Goal: Information Seeking & Learning: Learn about a topic

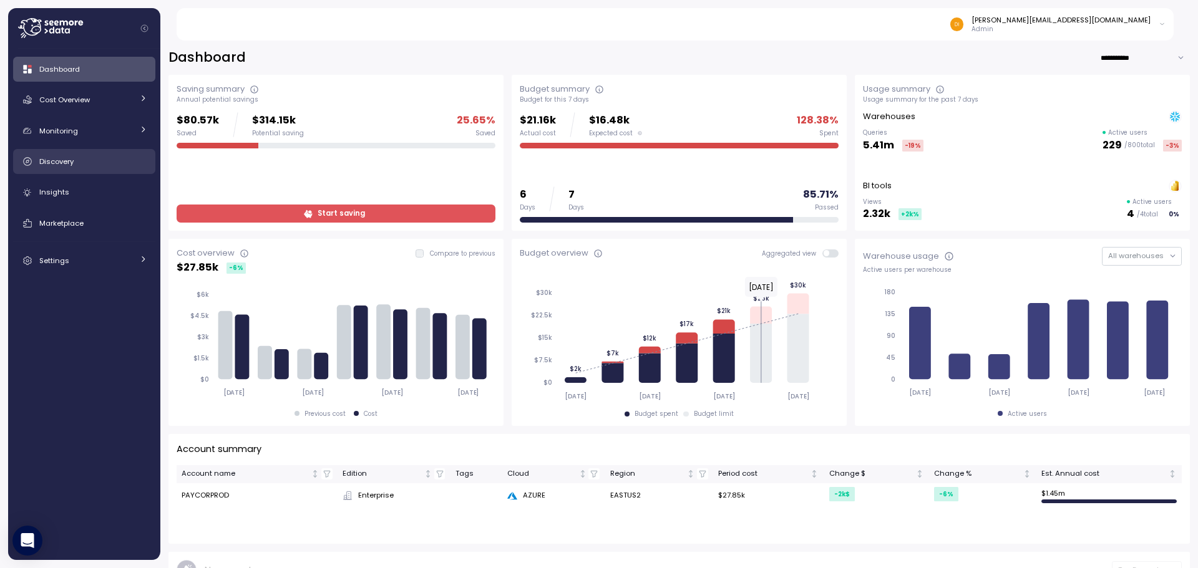
click at [86, 161] on div "Discovery" at bounding box center [93, 161] width 108 height 12
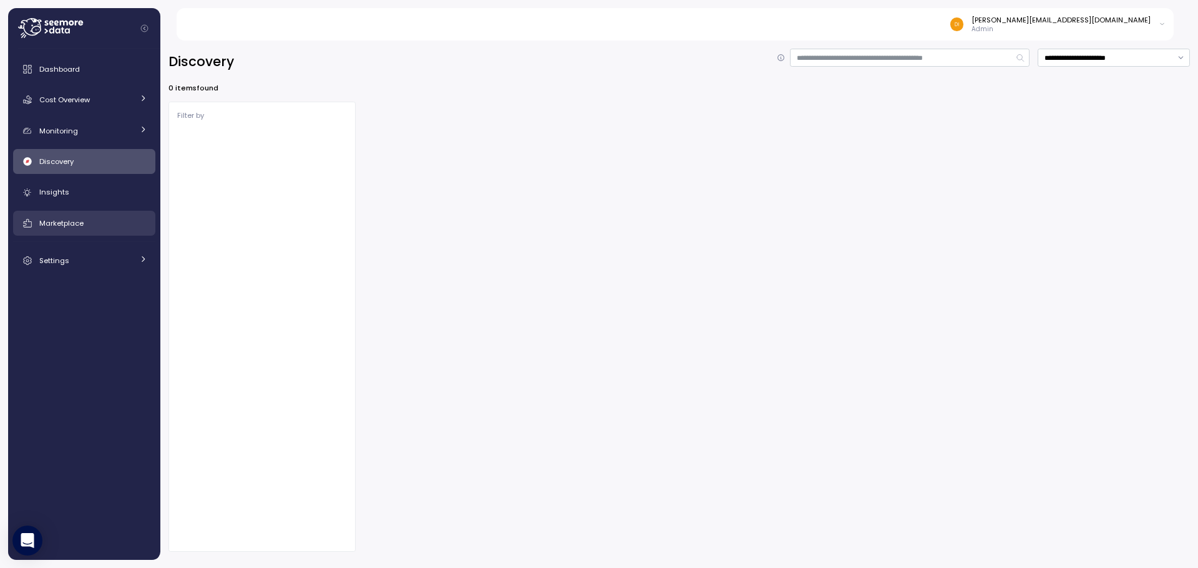
click at [64, 221] on span "Marketplace" at bounding box center [61, 223] width 44 height 10
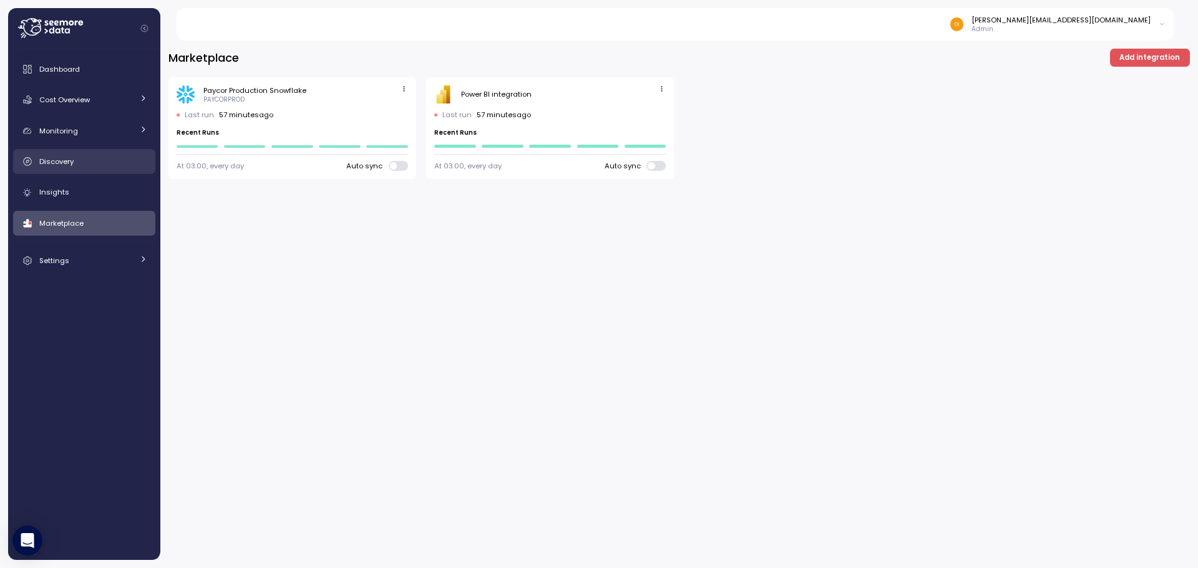
click at [95, 167] on div "Discovery" at bounding box center [93, 161] width 108 height 12
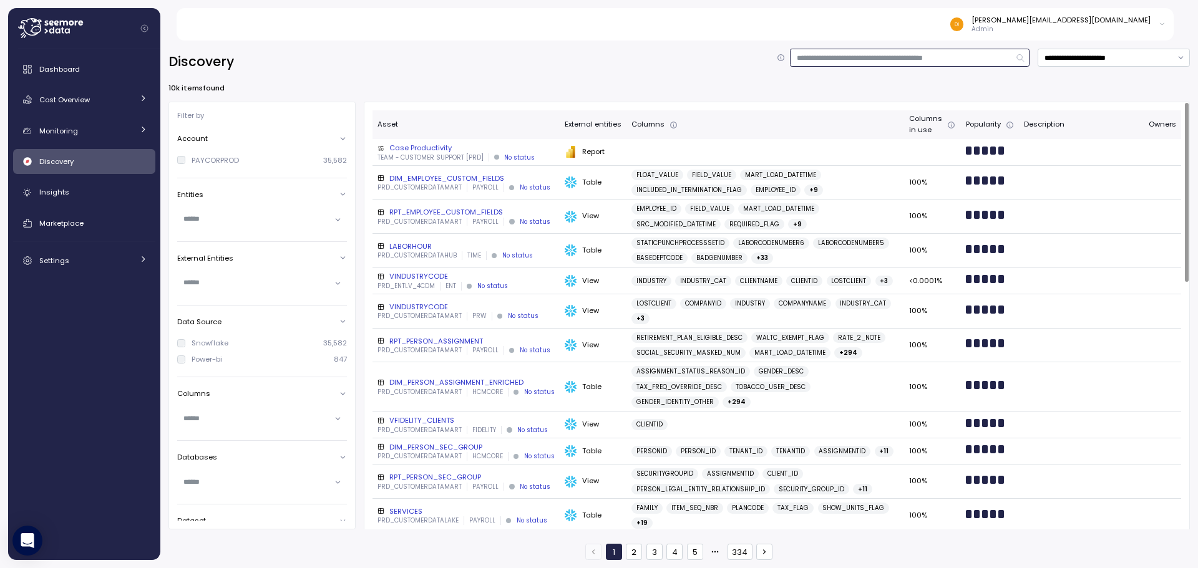
click at [882, 49] on input at bounding box center [910, 58] width 240 height 18
type input "****"
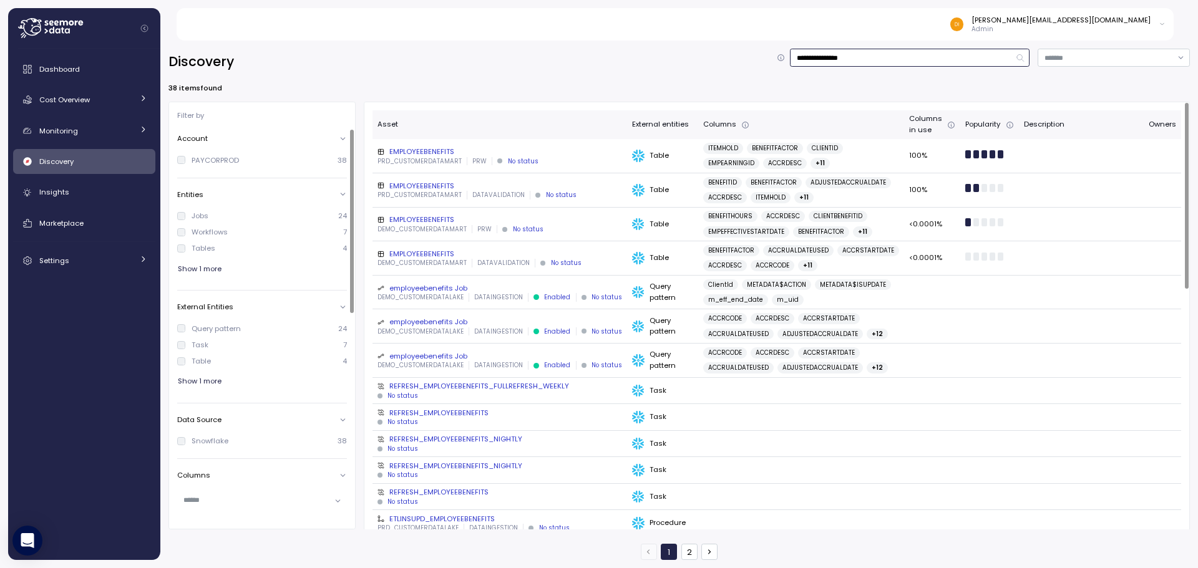
click at [873, 57] on input "**********" at bounding box center [910, 58] width 240 height 18
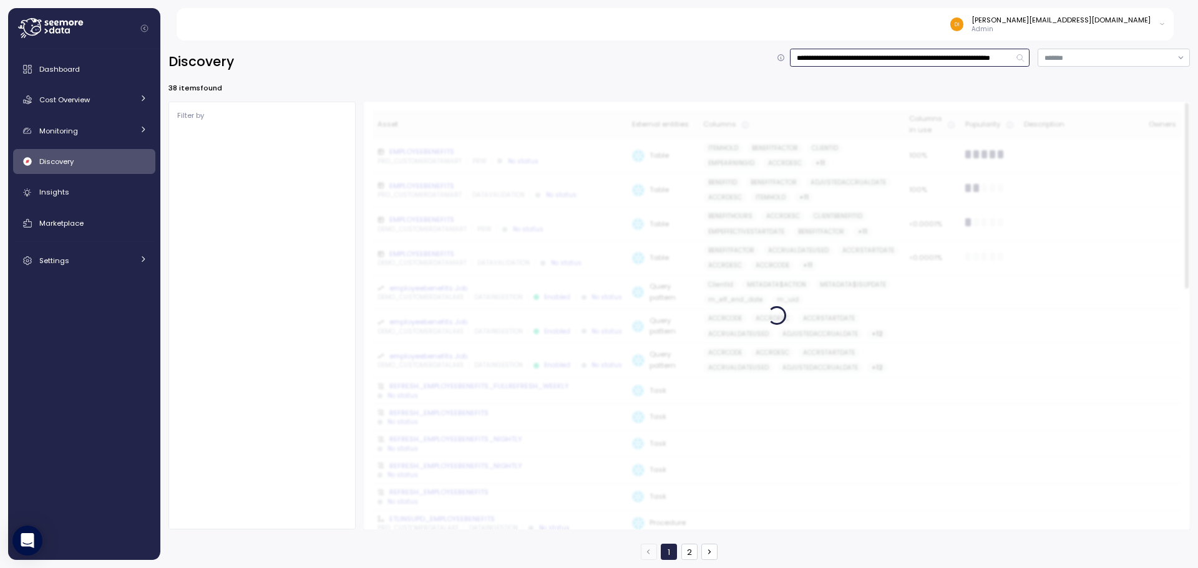
drag, startPoint x: 883, startPoint y: 57, endPoint x: 638, endPoint y: 113, distance: 251.5
click at [638, 113] on div "**********" at bounding box center [678, 305] width 1021 height 512
click at [944, 59] on input "**********" at bounding box center [910, 58] width 240 height 18
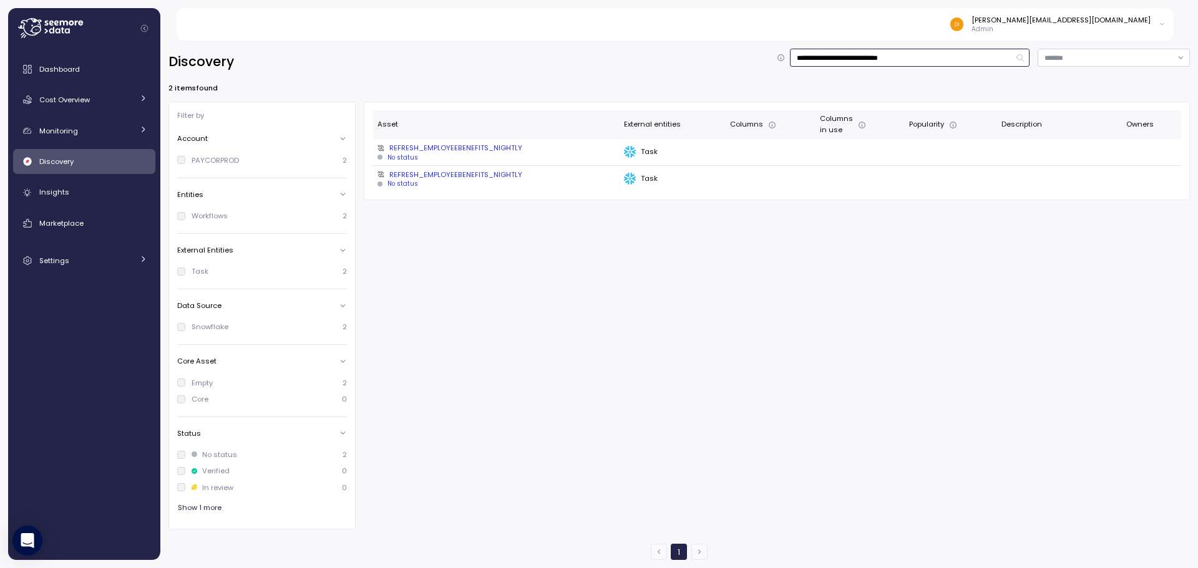
drag, startPoint x: 942, startPoint y: 56, endPoint x: 895, endPoint y: 66, distance: 48.0
click at [895, 66] on input "**********" at bounding box center [910, 58] width 240 height 18
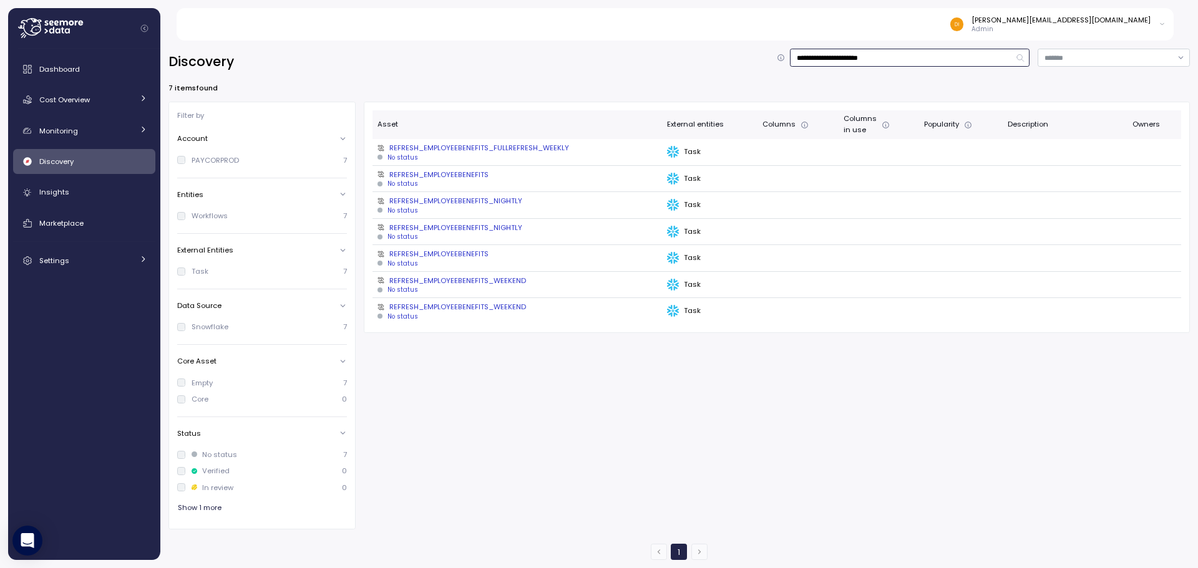
type input "**********"
click at [65, 75] on div "Dashboard" at bounding box center [93, 69] width 108 height 12
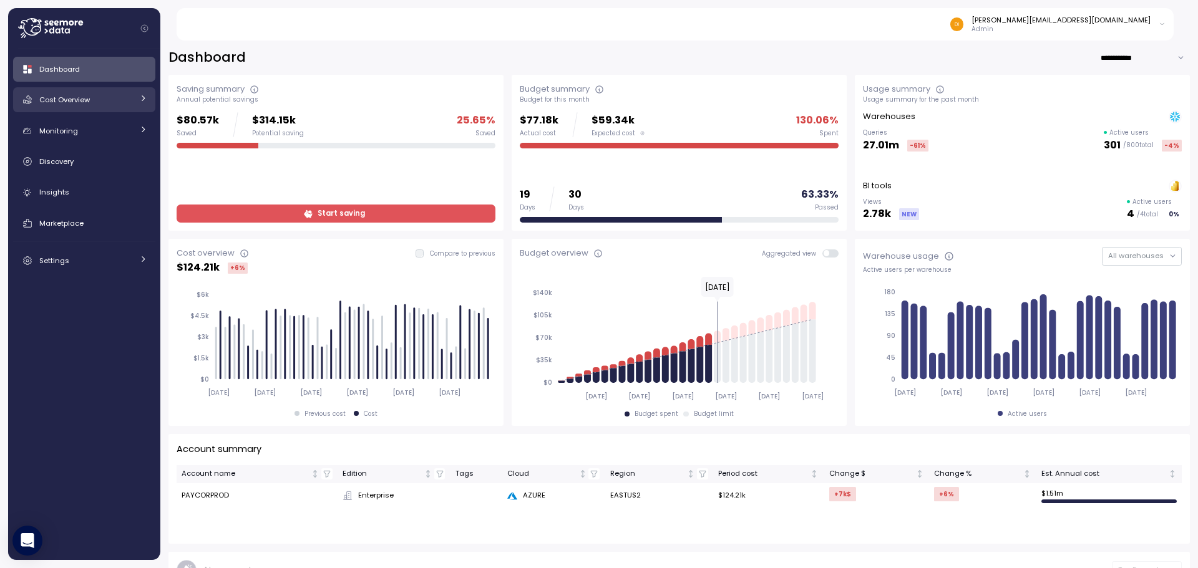
click at [140, 97] on icon at bounding box center [143, 98] width 8 height 8
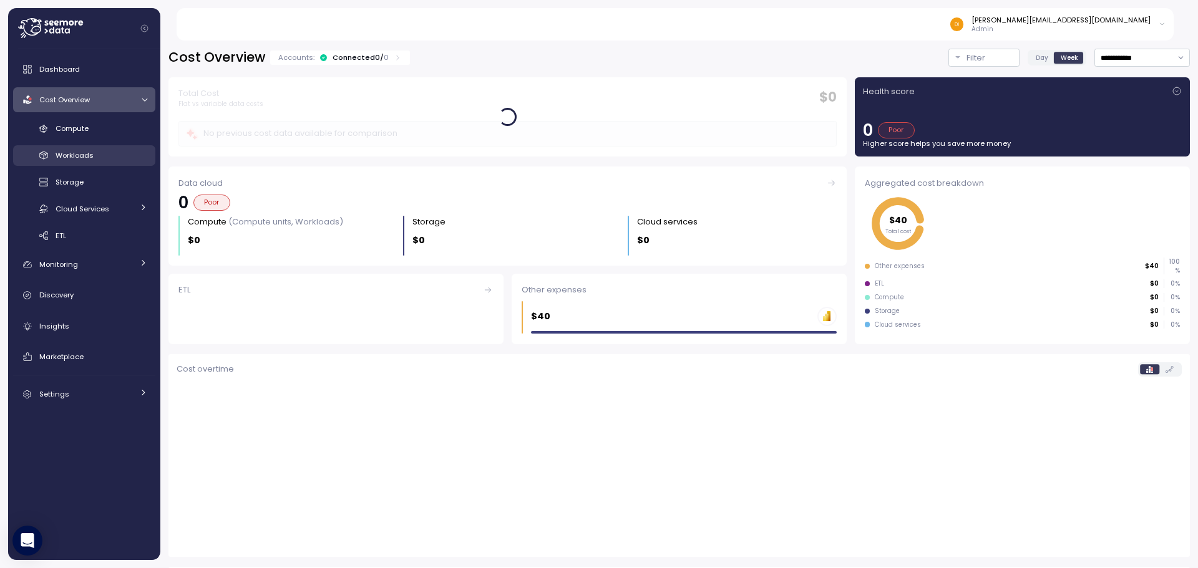
click at [85, 152] on span "Workloads" at bounding box center [75, 155] width 38 height 10
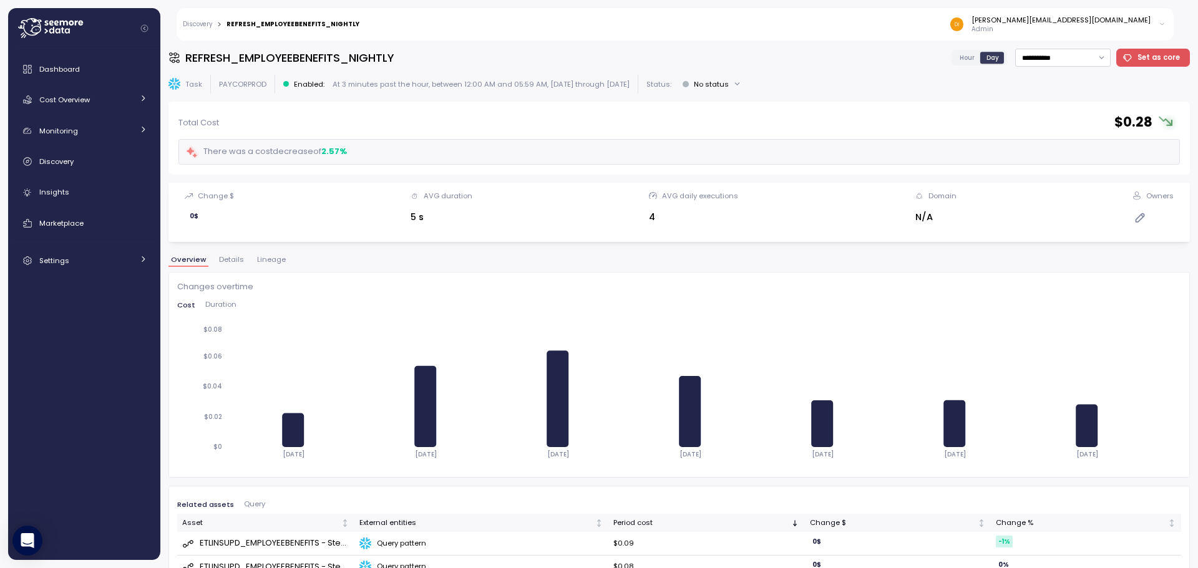
click at [228, 256] on span "Details" at bounding box center [231, 259] width 25 height 7
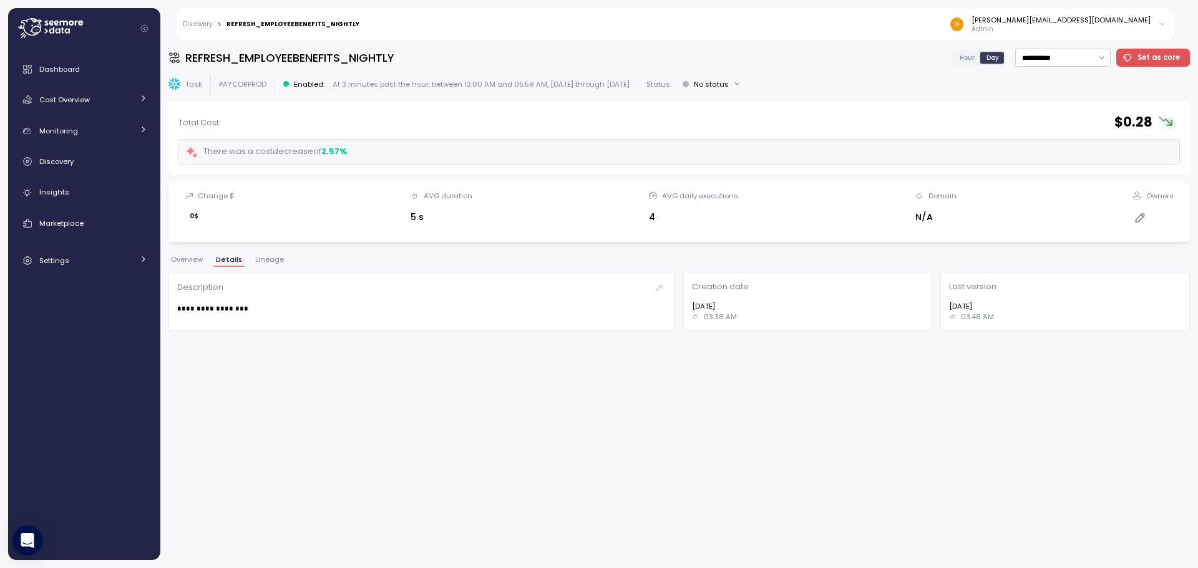
click at [198, 256] on span "Overview" at bounding box center [187, 259] width 32 height 7
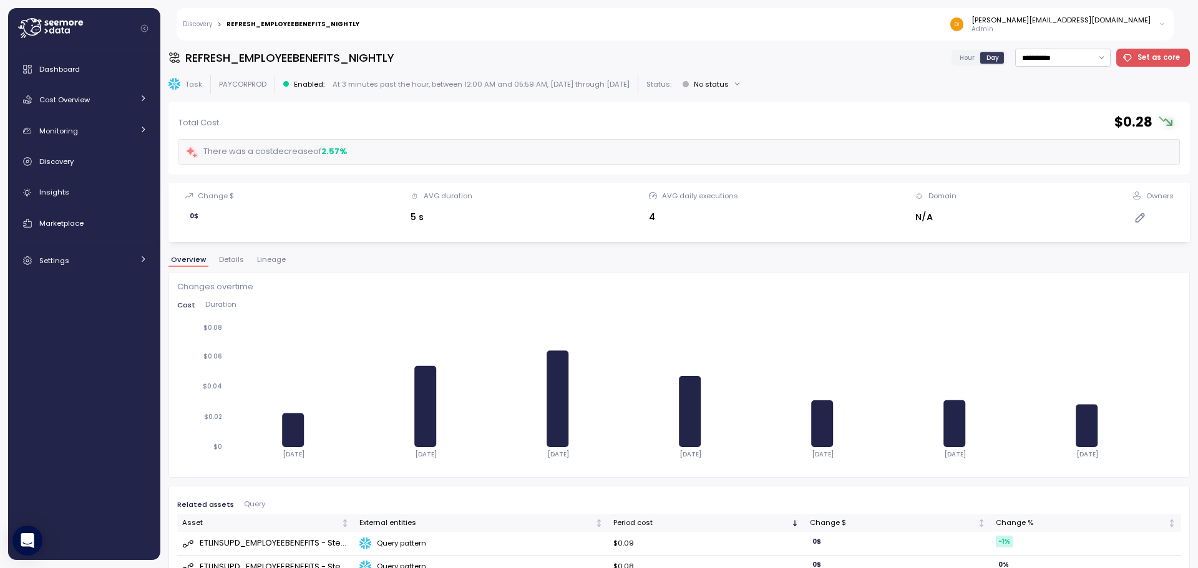
click at [210, 310] on div "Cost Duration" at bounding box center [679, 308] width 1004 height 14
click at [211, 307] on span "Duration" at bounding box center [220, 304] width 31 height 7
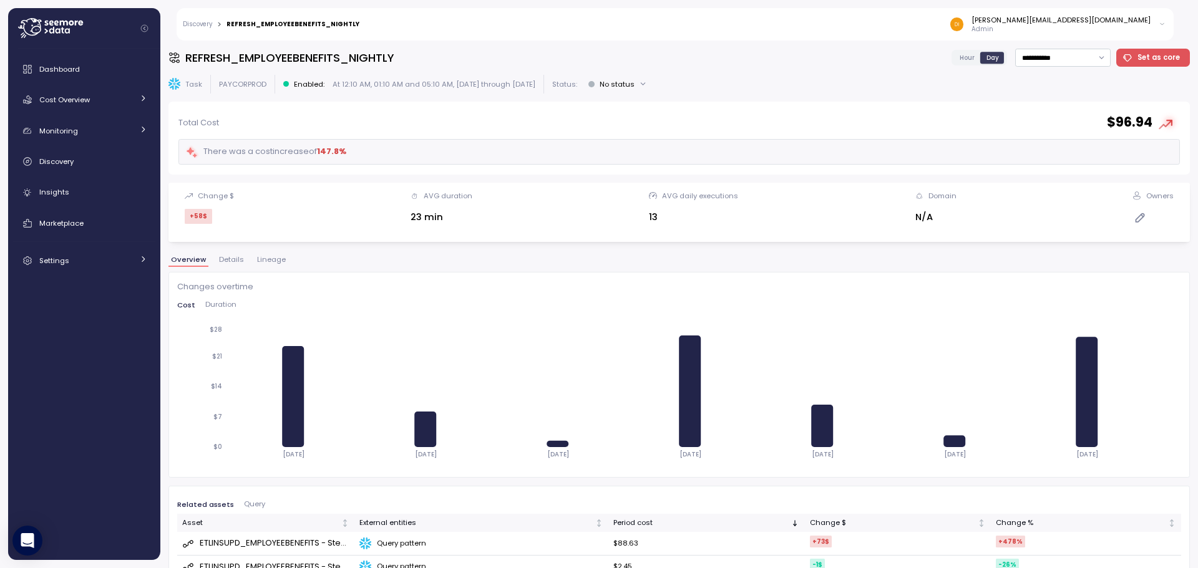
click at [231, 257] on span "Details" at bounding box center [231, 259] width 25 height 7
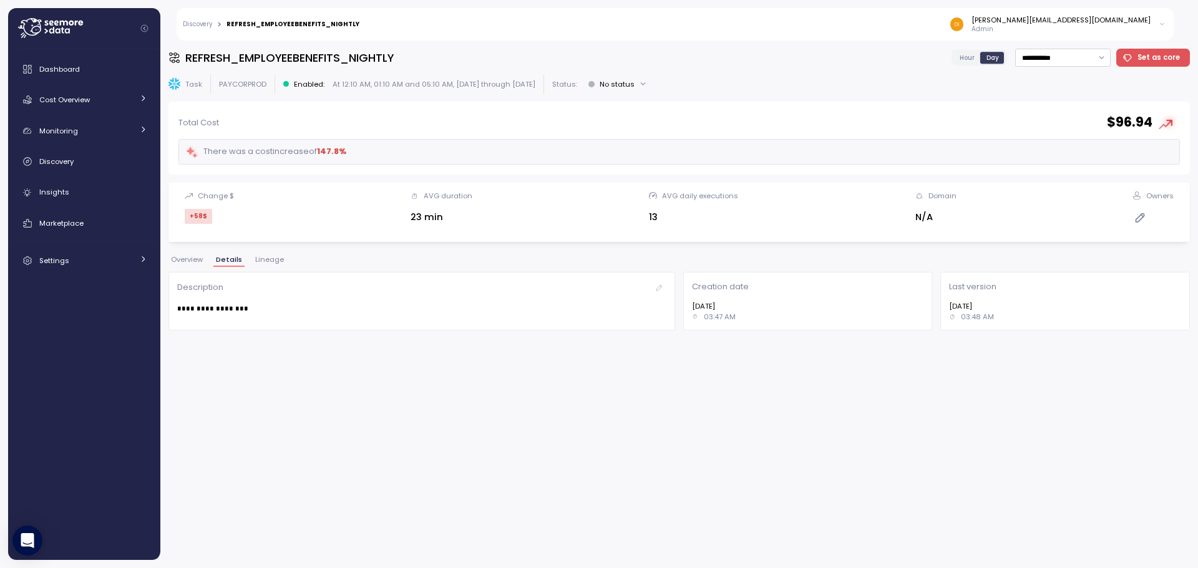
click at [191, 259] on span "Overview" at bounding box center [187, 259] width 32 height 7
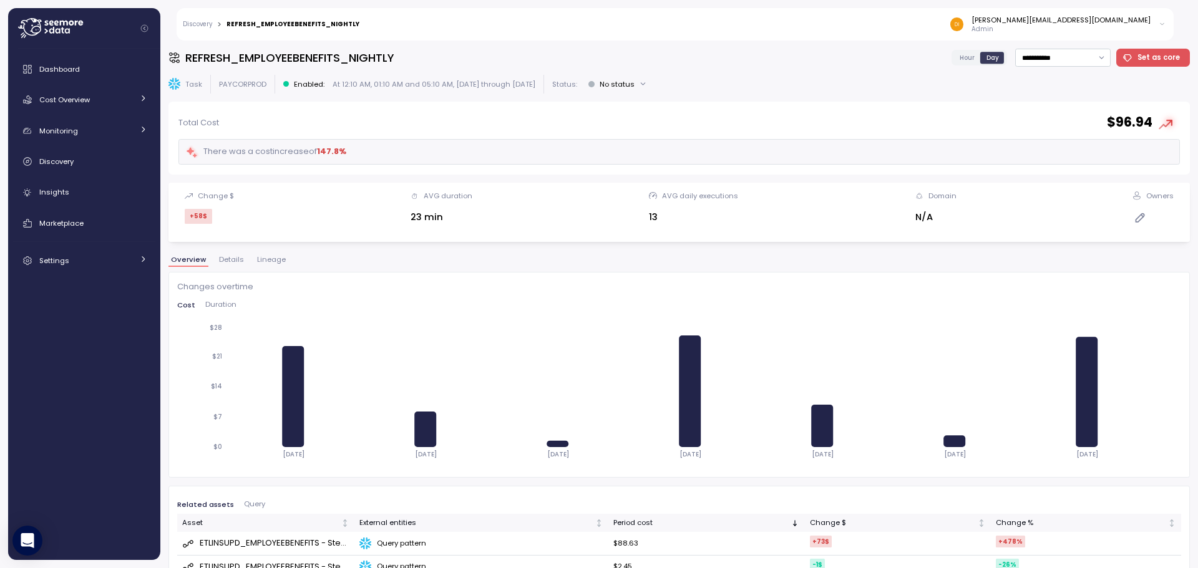
click at [218, 301] on span "Duration" at bounding box center [220, 304] width 31 height 7
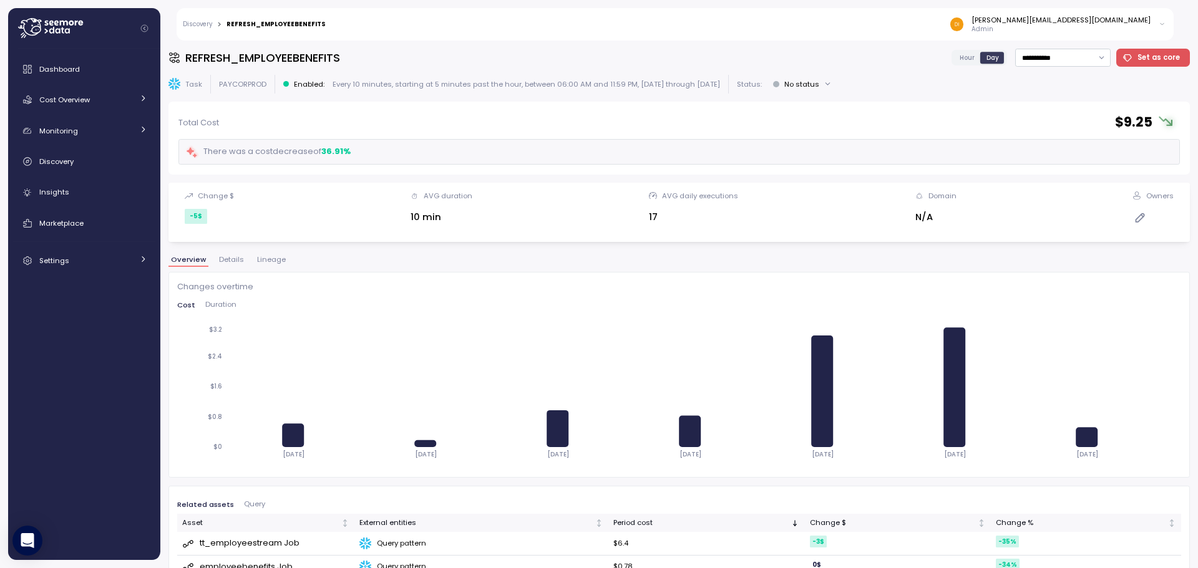
click at [217, 301] on span "Duration" at bounding box center [220, 304] width 31 height 7
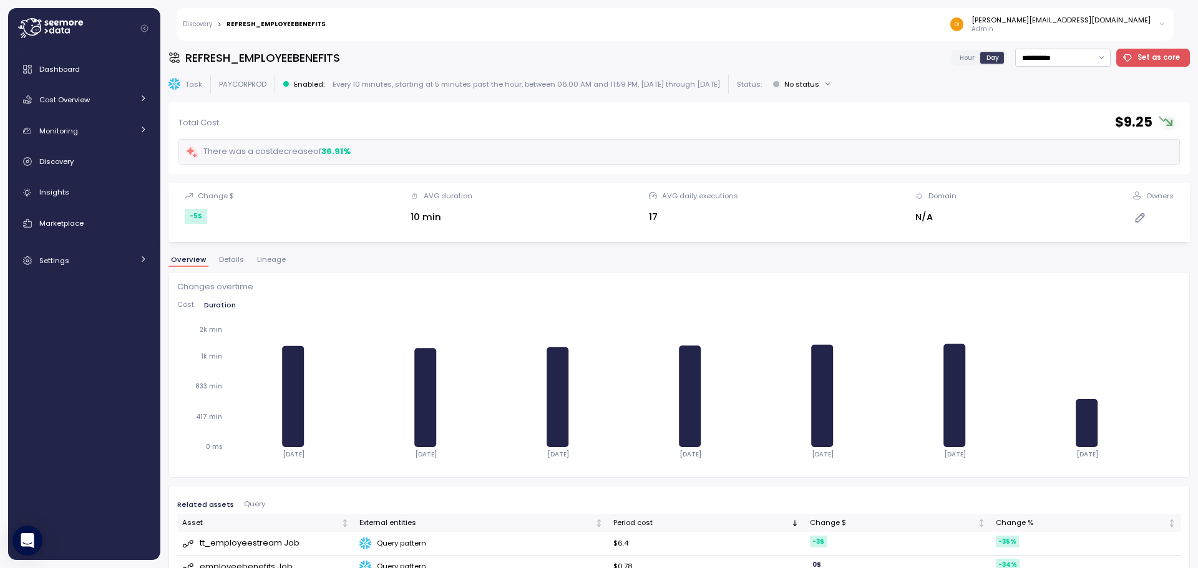
click at [182, 308] on span "Cost" at bounding box center [185, 304] width 17 height 7
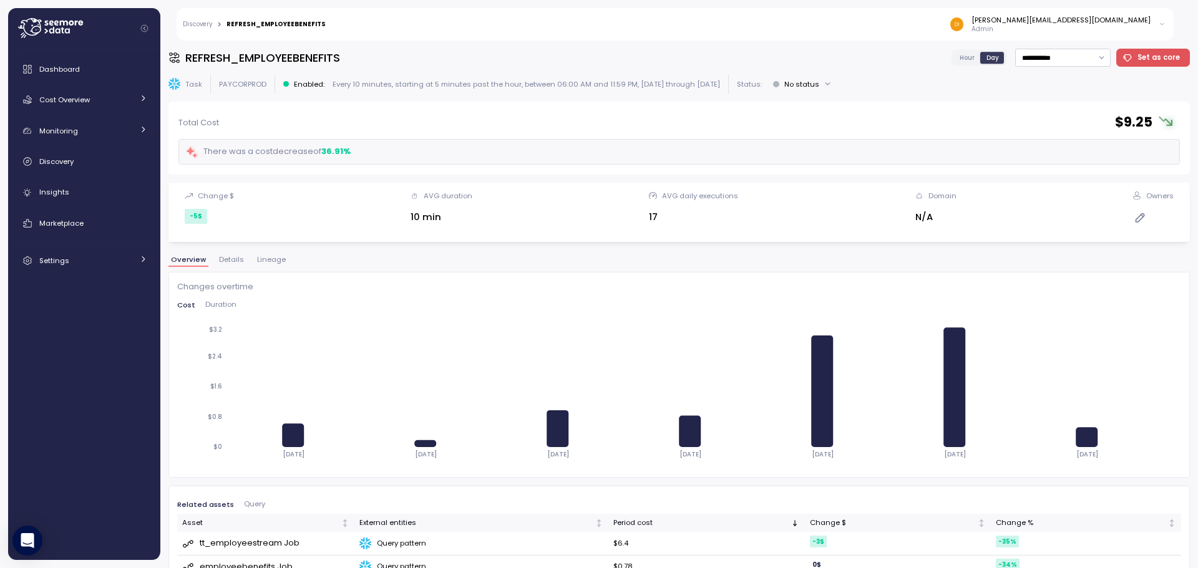
click at [260, 259] on span "Lineage" at bounding box center [271, 259] width 29 height 7
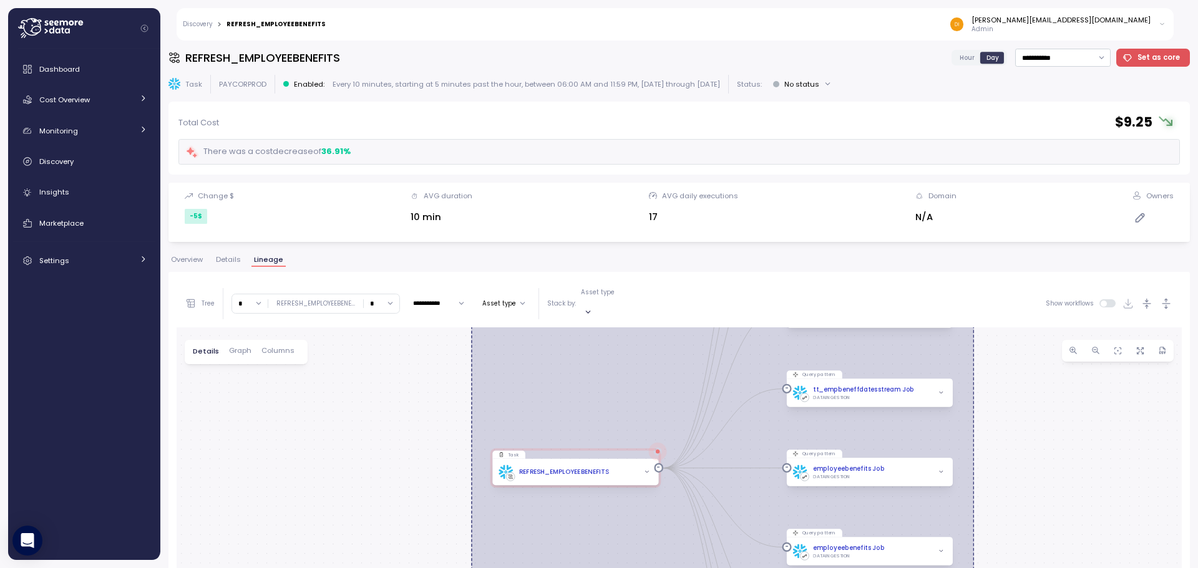
drag, startPoint x: 561, startPoint y: 450, endPoint x: 598, endPoint y: 293, distance: 161.6
click at [591, 272] on div "**********" at bounding box center [678, 540] width 1021 height 536
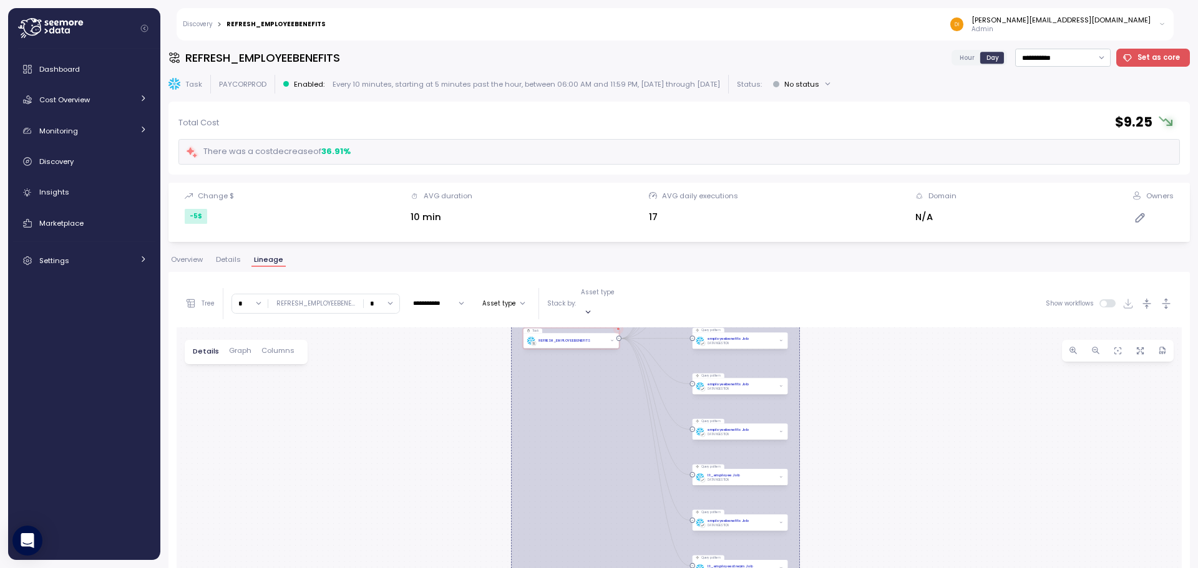
drag, startPoint x: 686, startPoint y: 525, endPoint x: 632, endPoint y: 598, distance: 90.5
click at [632, 568] on html "**********" at bounding box center [599, 284] width 1198 height 568
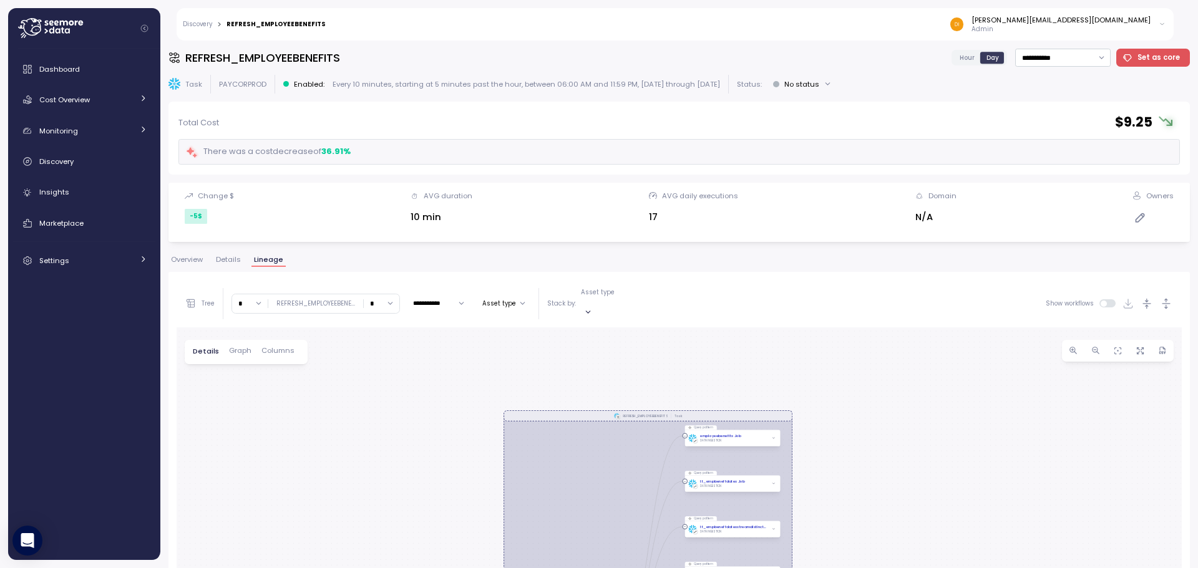
drag, startPoint x: 590, startPoint y: 388, endPoint x: 591, endPoint y: 490, distance: 101.7
click at [588, 494] on div "REFRESH_EMPLOYEEBENEFITS Task Task REFRESH_EMPLOYEEBENEFITS Query pattern emplo…" at bounding box center [679, 564] width 1005 height 473
click at [238, 262] on span "Details" at bounding box center [228, 259] width 25 height 7
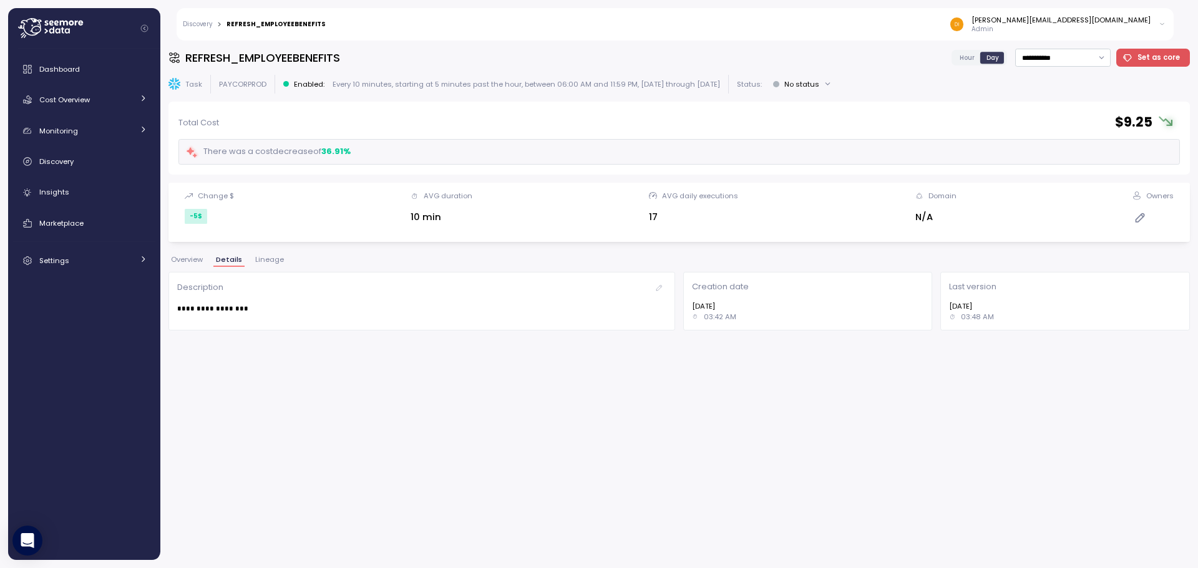
click at [179, 260] on span "Overview" at bounding box center [187, 259] width 32 height 7
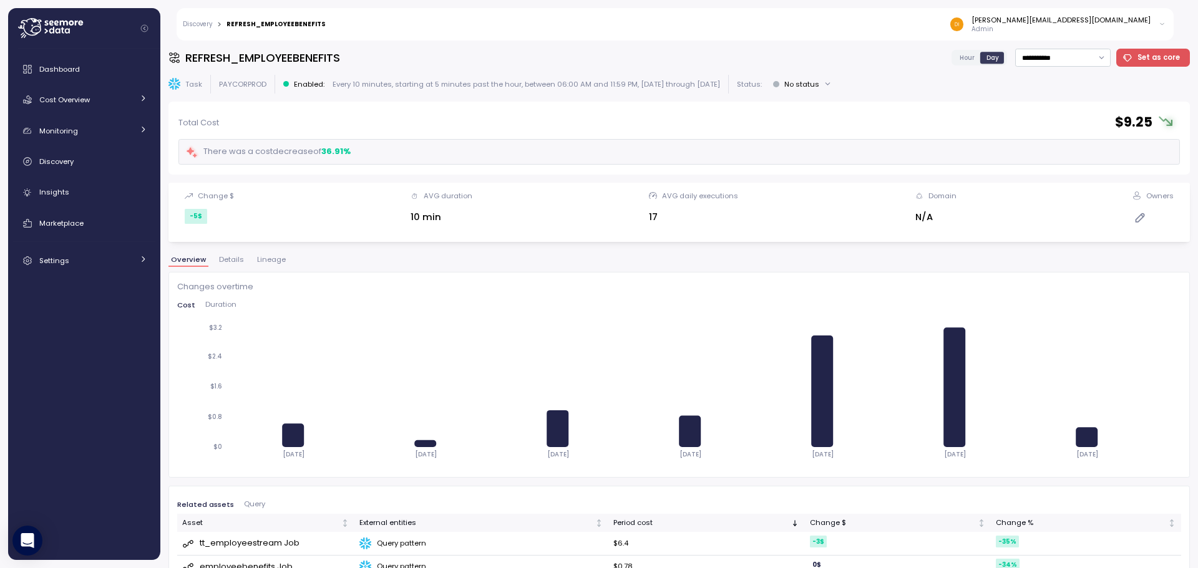
click at [959, 59] on span "Hour" at bounding box center [966, 57] width 15 height 9
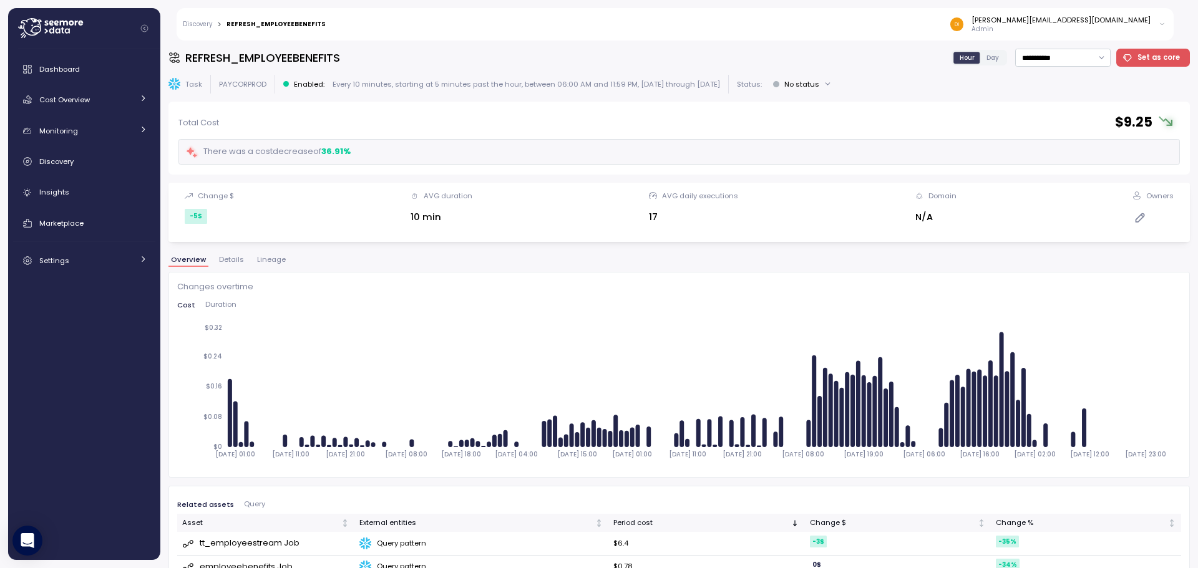
click at [231, 304] on span "Duration" at bounding box center [220, 304] width 31 height 7
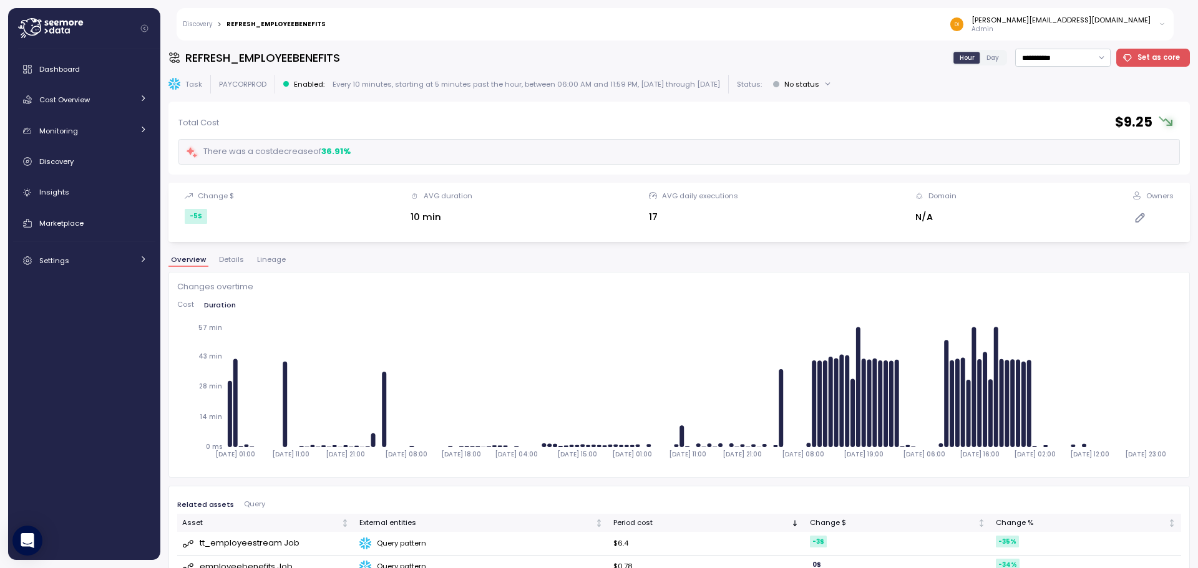
click at [185, 304] on span "Cost" at bounding box center [185, 304] width 17 height 7
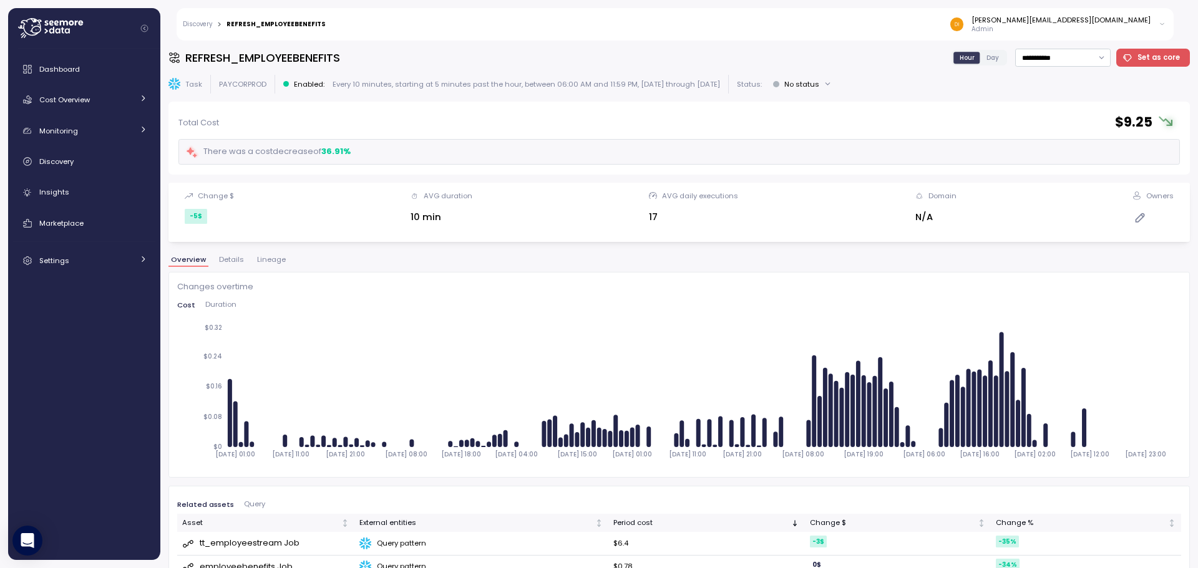
click at [203, 301] on div "Changes overtime Cost Duration [DATE] 01:00 [DATE] 11:00 [DATE] 21:00 [DATE] 08…" at bounding box center [679, 375] width 1004 height 188
drag, startPoint x: 207, startPoint y: 301, endPoint x: 212, endPoint y: 295, distance: 8.0
click at [208, 301] on span "Duration" at bounding box center [220, 304] width 31 height 7
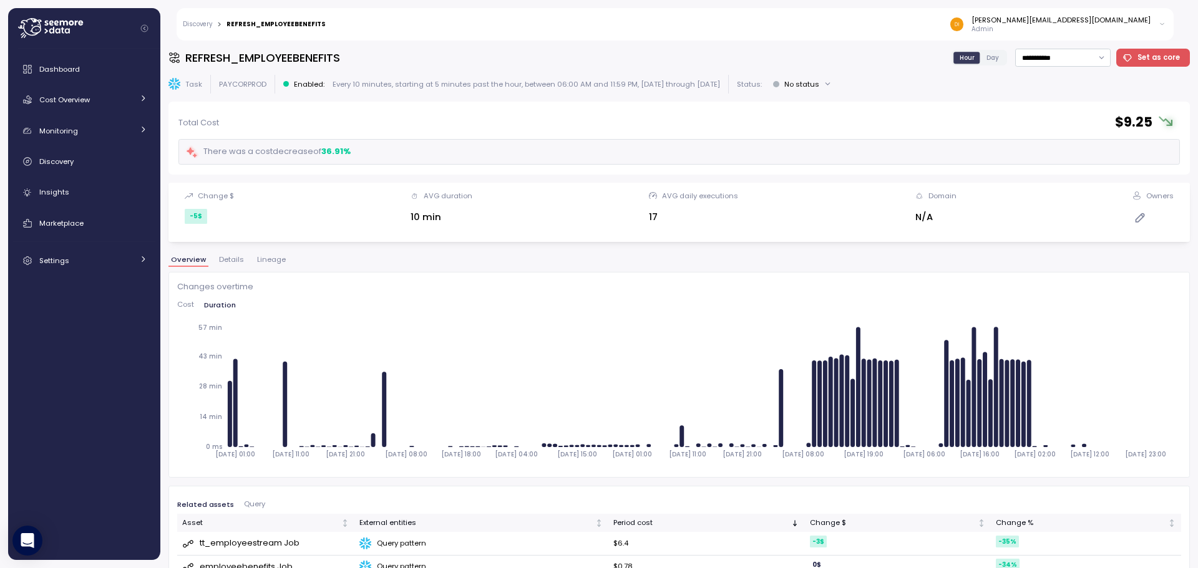
click at [219, 263] on span "Details" at bounding box center [231, 259] width 25 height 7
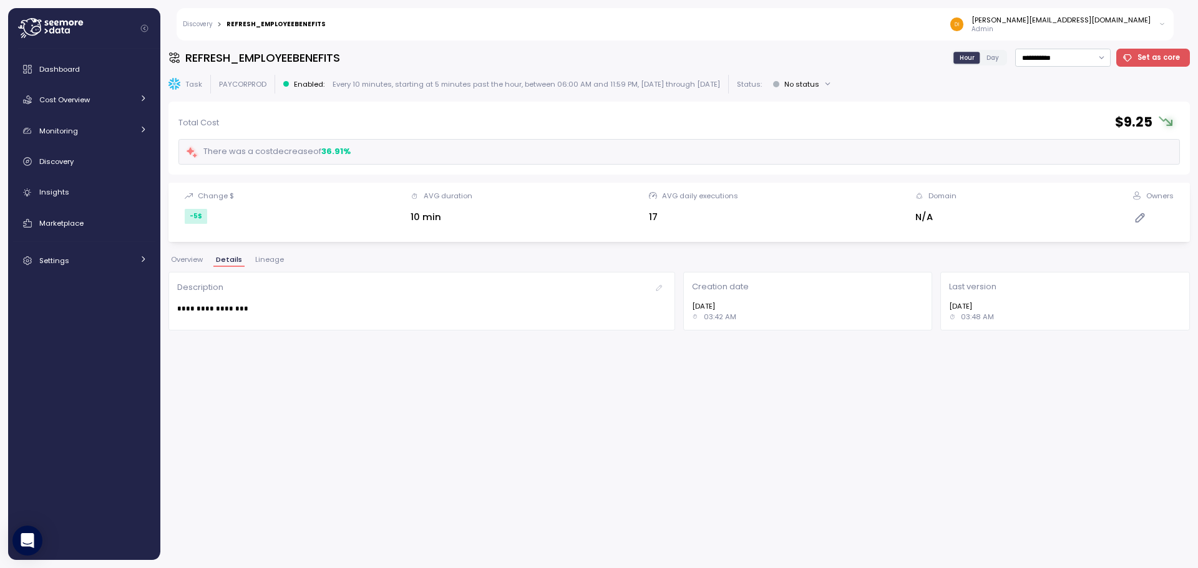
click at [192, 265] on button "Overview" at bounding box center [186, 261] width 37 height 11
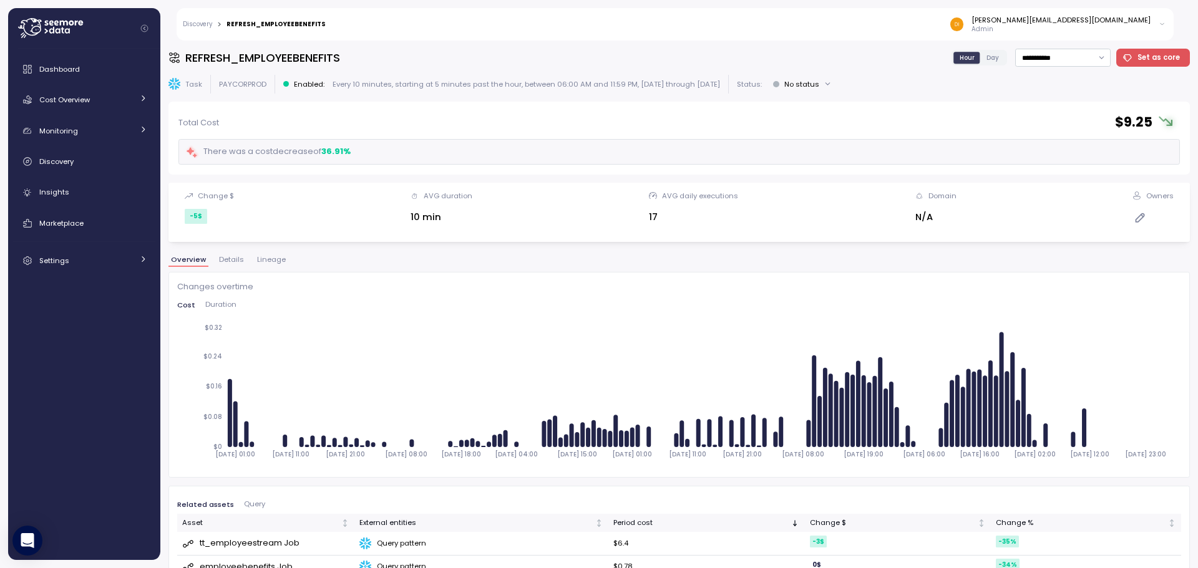
click at [221, 304] on span "Duration" at bounding box center [220, 304] width 31 height 7
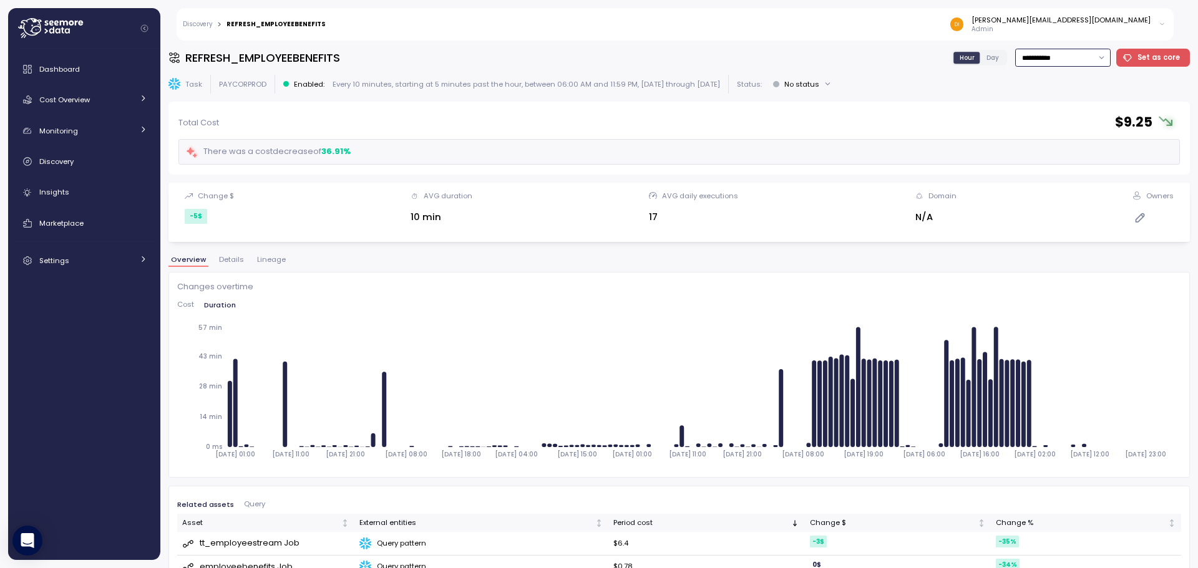
click at [1074, 58] on input "**********" at bounding box center [1062, 58] width 95 height 18
click at [1027, 144] on div "Last 30 days" at bounding box center [1038, 148] width 46 height 10
type input "**********"
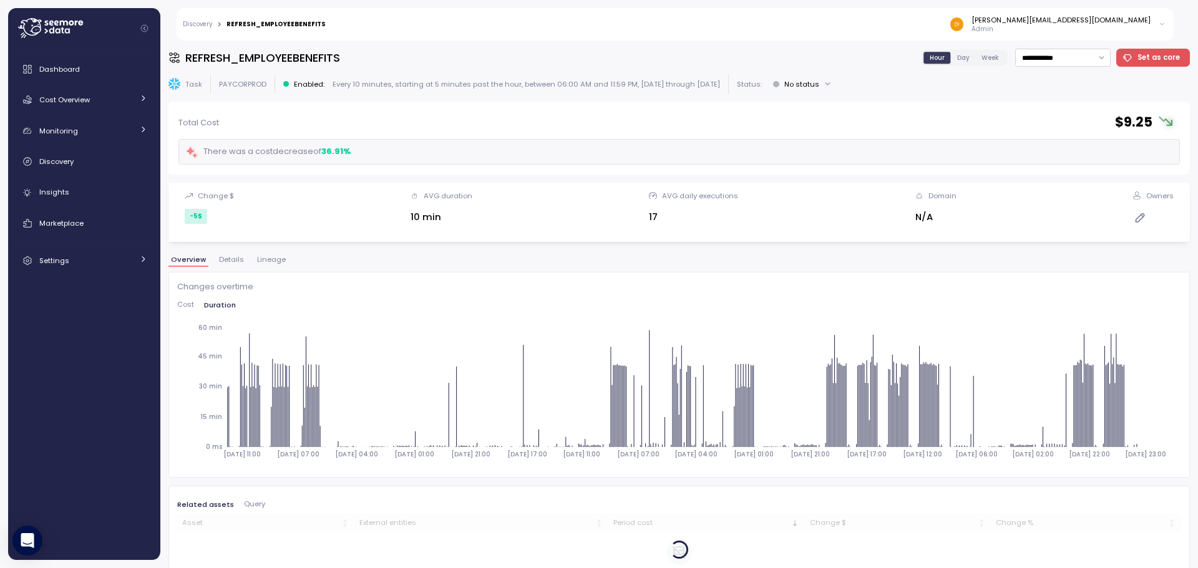
click at [216, 305] on span "Duration" at bounding box center [220, 305] width 32 height 7
click at [216, 304] on span "Duration" at bounding box center [220, 305] width 32 height 7
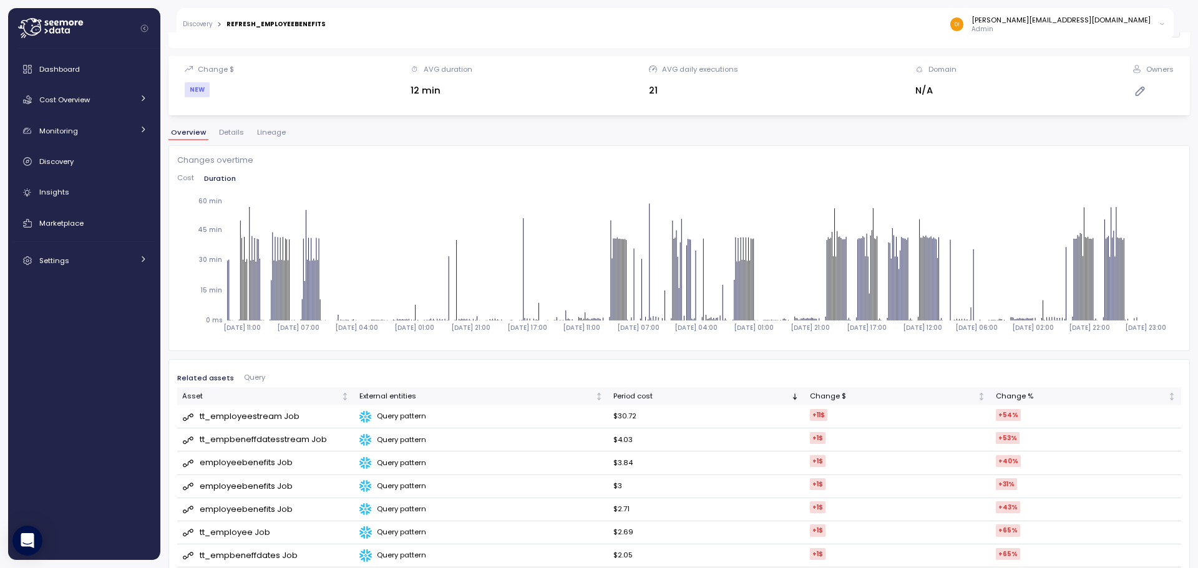
scroll to position [187, 0]
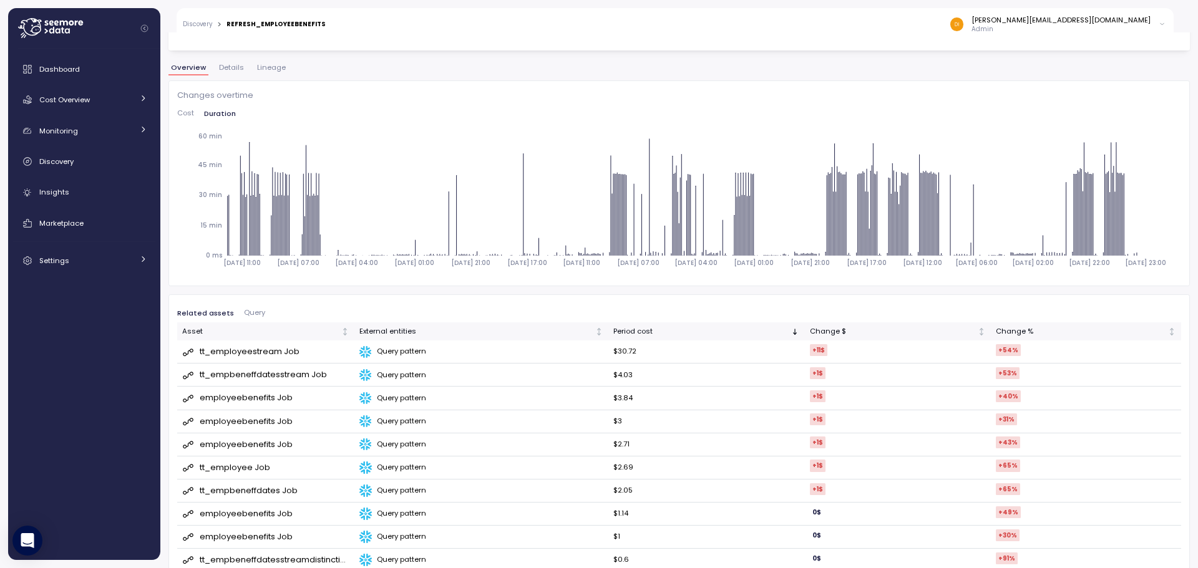
click at [244, 313] on span "Query" at bounding box center [254, 312] width 21 height 7
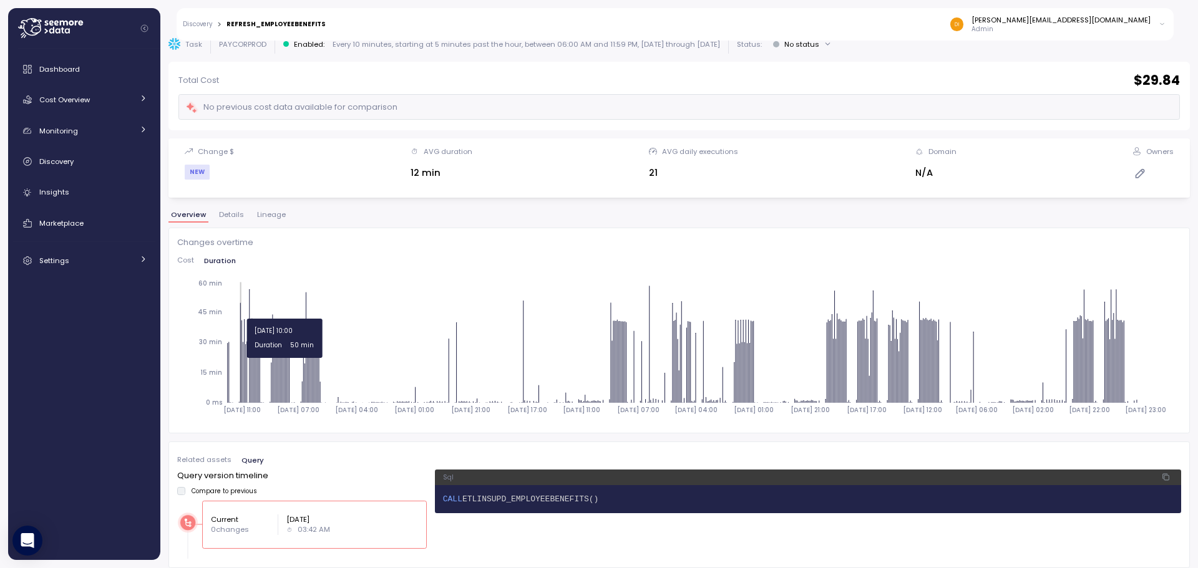
scroll to position [40, 0]
click at [217, 461] on span "Related assets" at bounding box center [204, 460] width 54 height 7
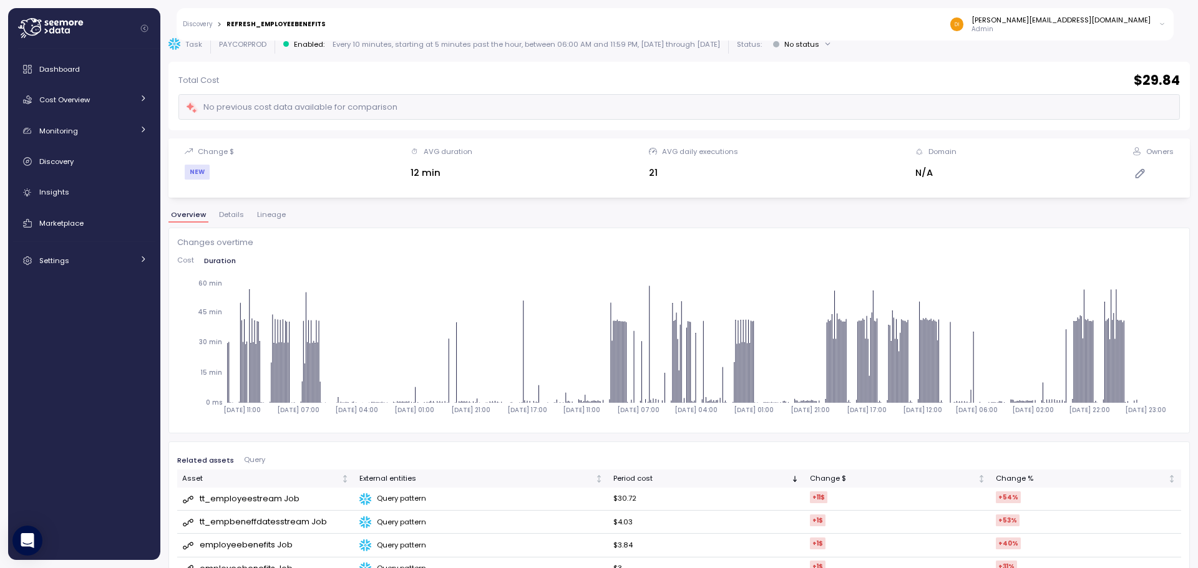
click at [245, 459] on span "Query" at bounding box center [254, 460] width 21 height 7
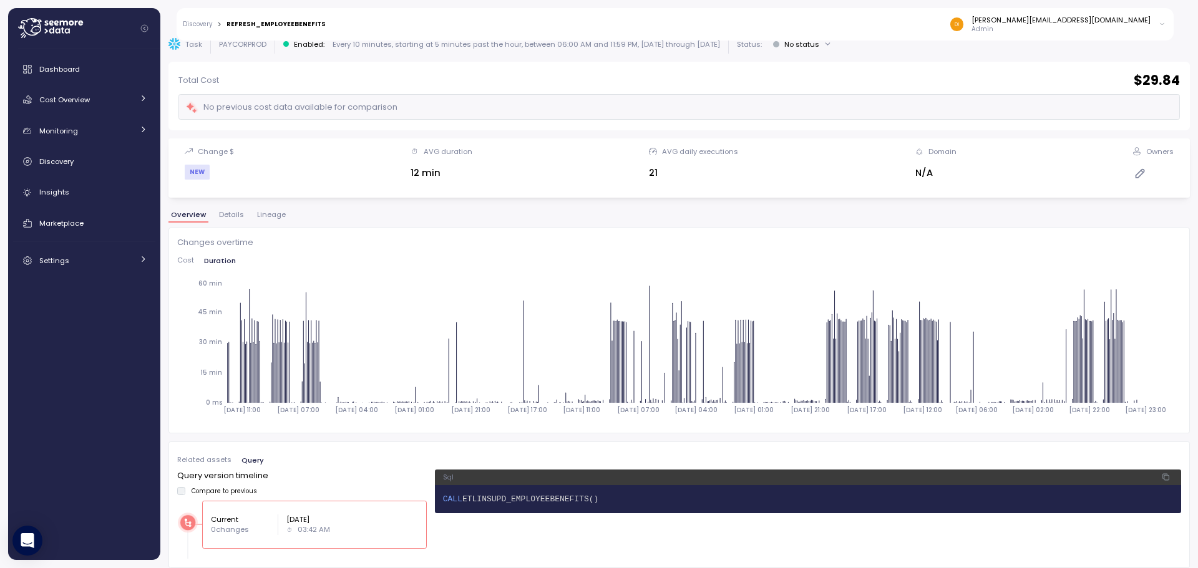
click at [215, 462] on span "Related assets" at bounding box center [204, 460] width 54 height 7
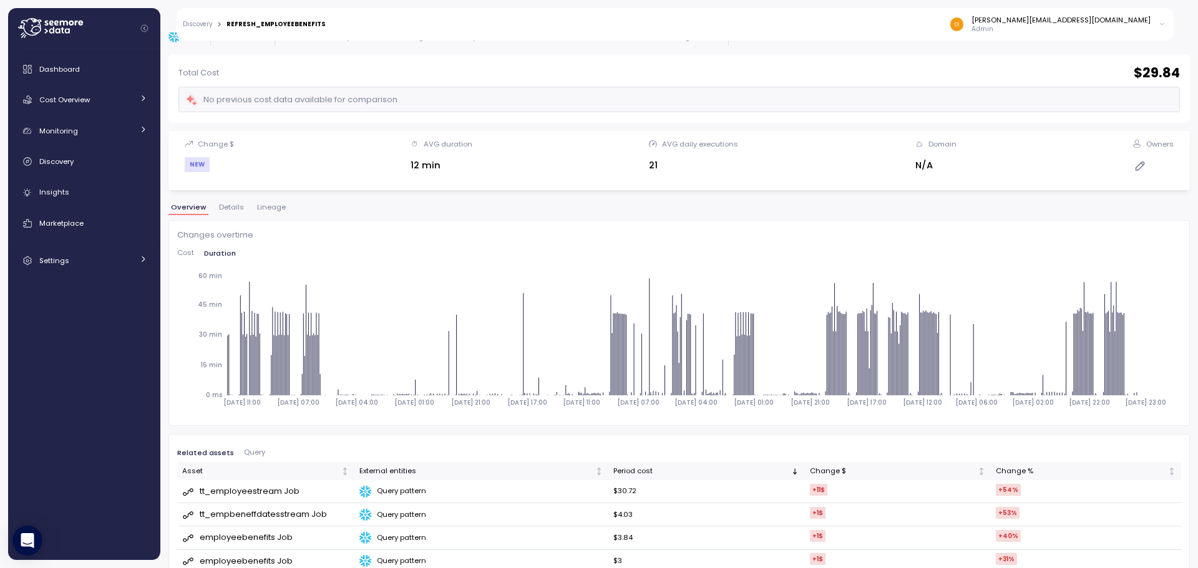
scroll to position [0, 0]
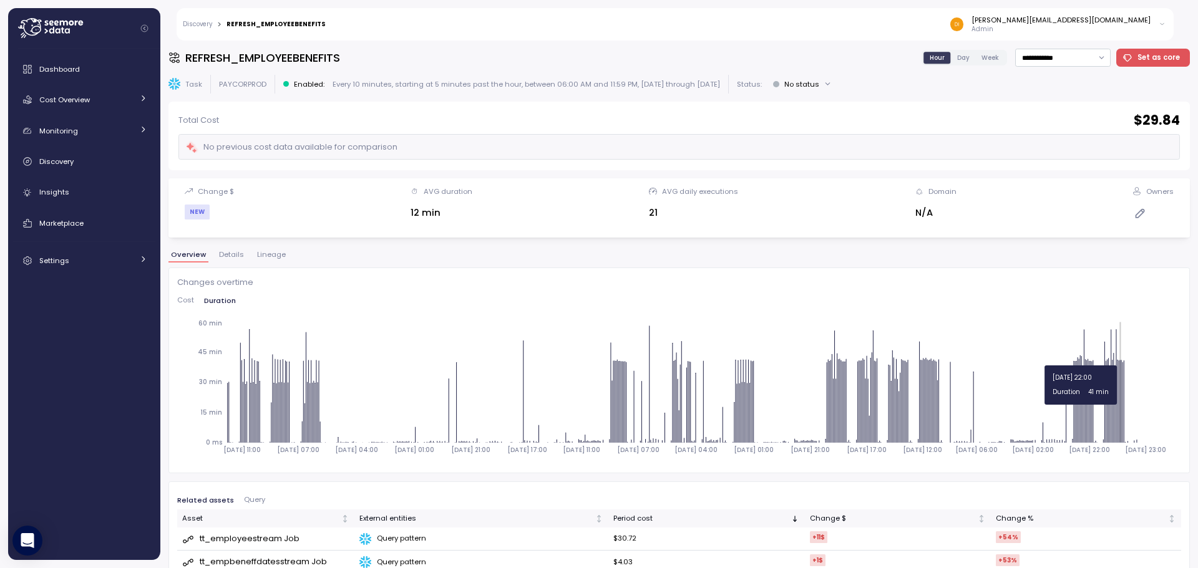
click at [1120, 411] on icon at bounding box center [1119, 401] width 1 height 83
click at [231, 257] on span "Details" at bounding box center [231, 254] width 25 height 7
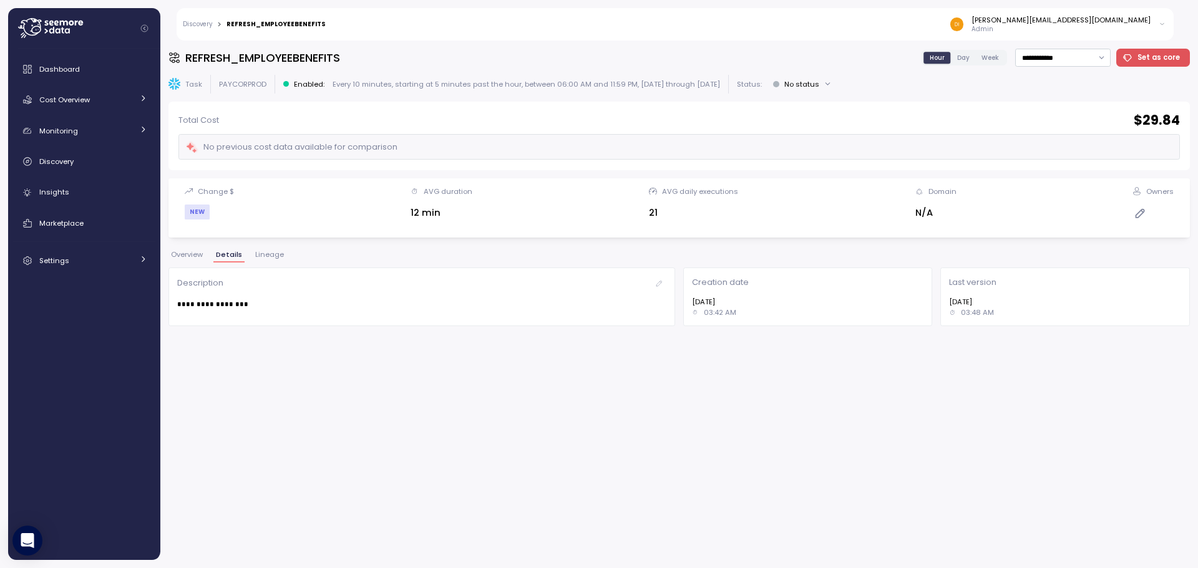
click at [255, 258] on span "Lineage" at bounding box center [269, 254] width 29 height 7
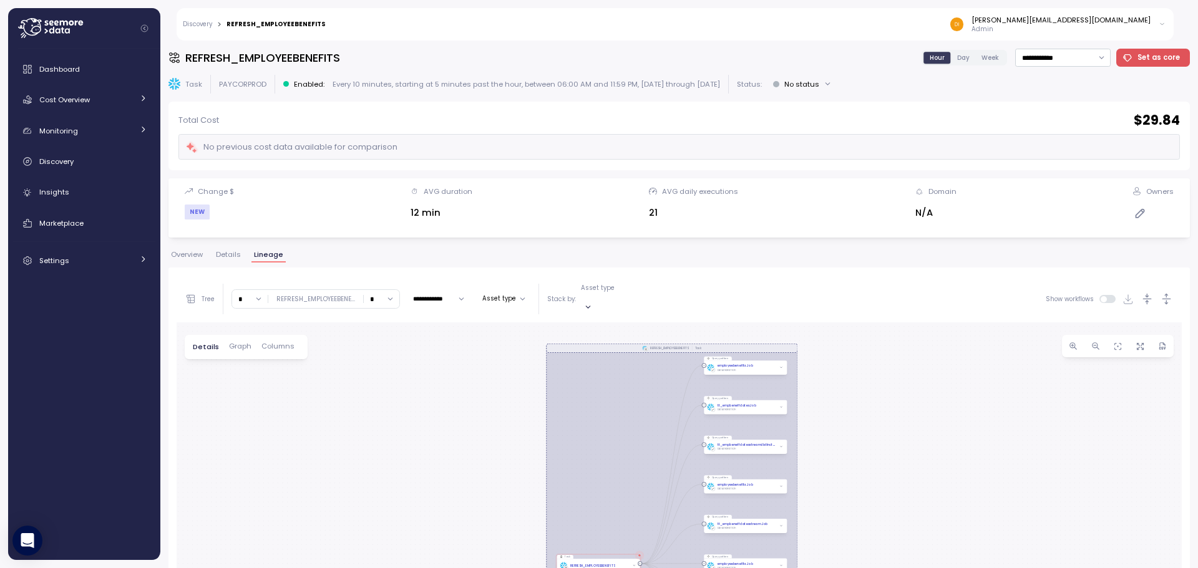
click at [210, 249] on div "**********" at bounding box center [678, 305] width 1021 height 512
click at [223, 251] on span "Details" at bounding box center [228, 254] width 25 height 7
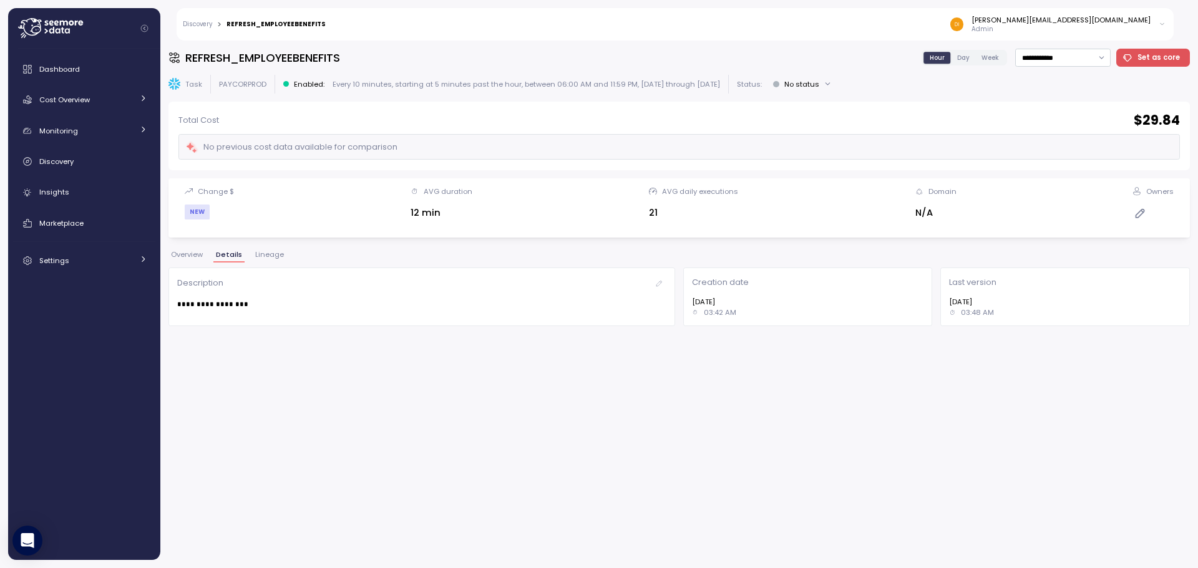
click at [200, 254] on span "Overview" at bounding box center [187, 254] width 32 height 7
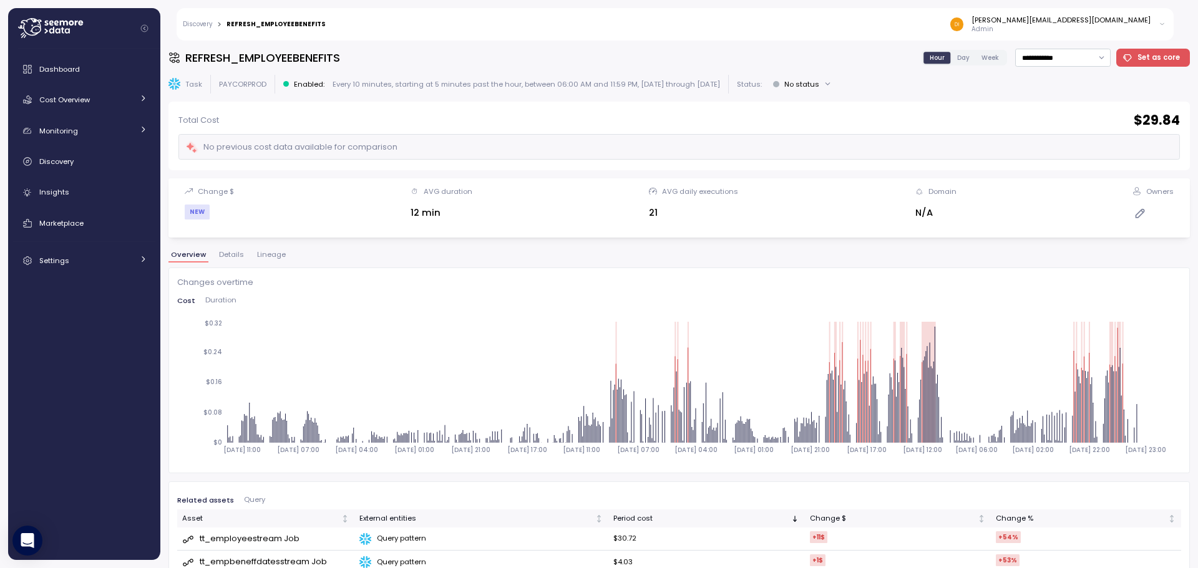
click at [220, 301] on span "Duration" at bounding box center [220, 300] width 31 height 7
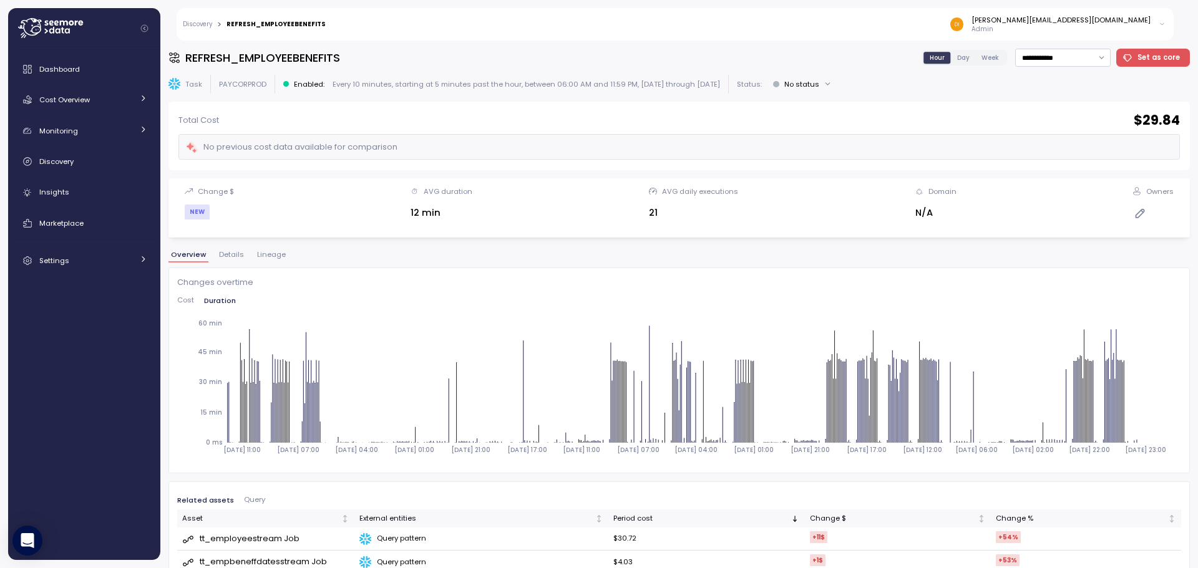
click at [192, 298] on span "Cost" at bounding box center [185, 300] width 17 height 7
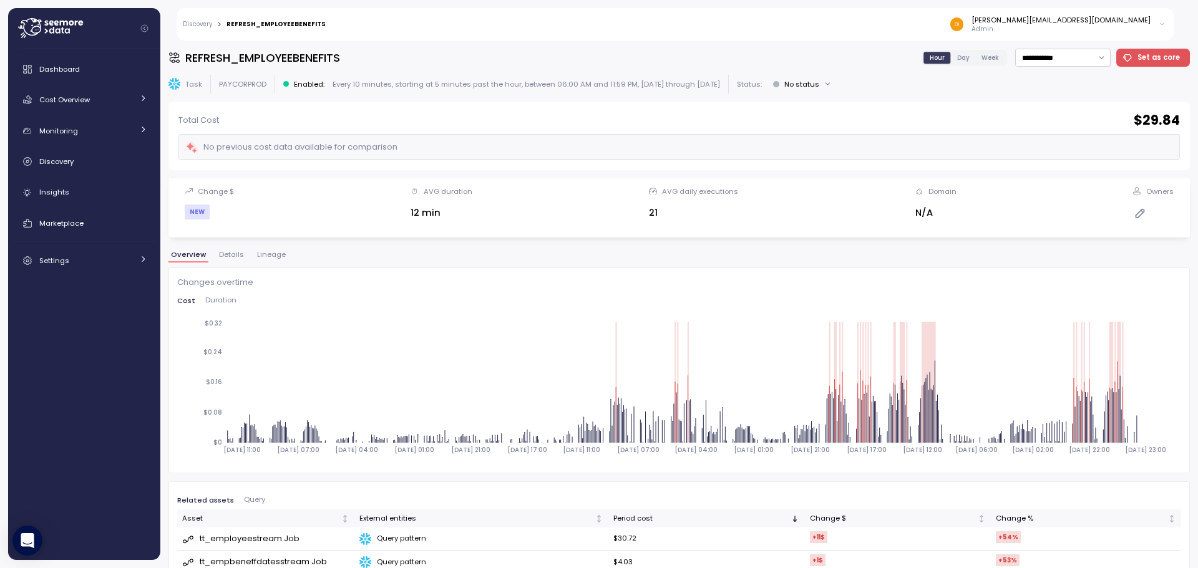
click at [211, 300] on span "Duration" at bounding box center [220, 300] width 31 height 7
